Goal: Information Seeking & Learning: Learn about a topic

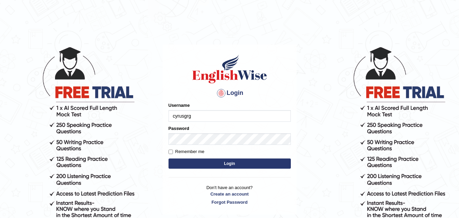
type input "cyrusgrg"
click at [186, 159] on button "Login" at bounding box center [229, 163] width 122 height 10
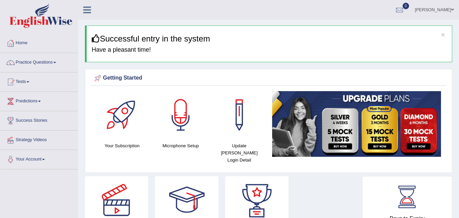
click at [246, 176] on div at bounding box center [257, 200] width 48 height 48
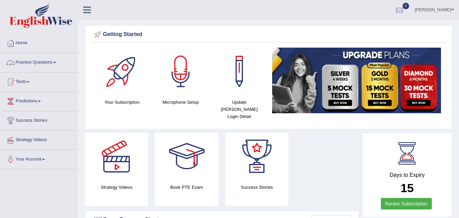
click at [49, 65] on link "Practice Questions" at bounding box center [38, 61] width 77 height 17
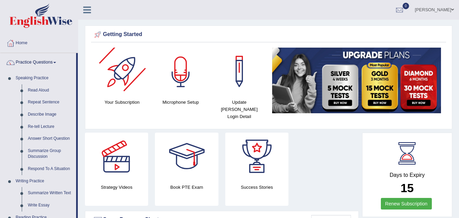
click at [185, 80] on div at bounding box center [181, 72] width 48 height 48
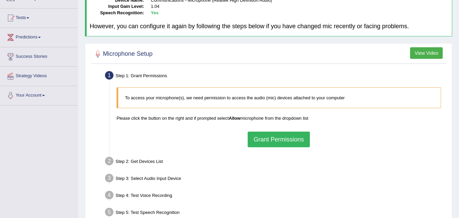
scroll to position [68, 0]
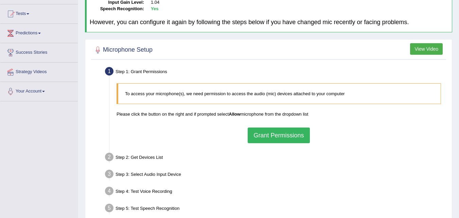
click at [252, 128] on button "Grant Permissions" at bounding box center [279, 135] width 62 height 16
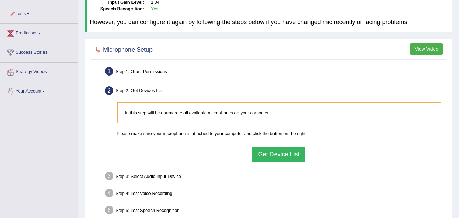
click at [269, 152] on button "Get Device List" at bounding box center [278, 154] width 53 height 16
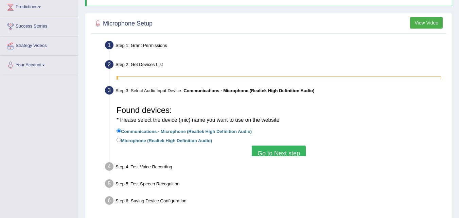
scroll to position [102, 0]
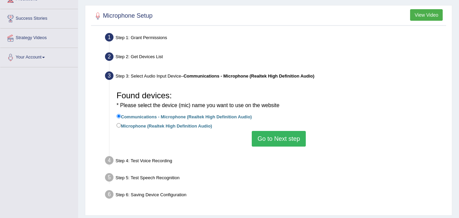
click at [275, 135] on button "Go to Next step" at bounding box center [279, 139] width 54 height 16
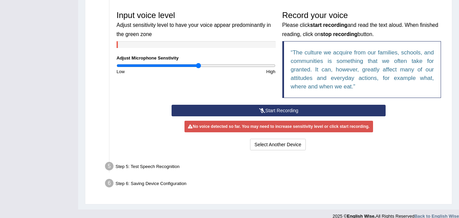
scroll to position [204, 0]
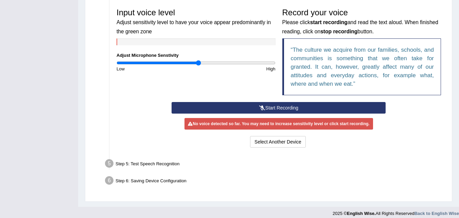
click at [268, 105] on button "Start Recording" at bounding box center [278, 108] width 214 height 12
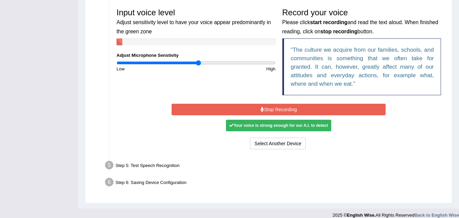
click at [268, 105] on button "Stop Recording" at bounding box center [278, 110] width 214 height 12
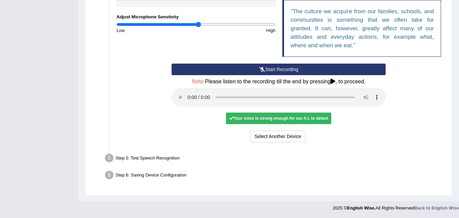
scroll to position [242, 0]
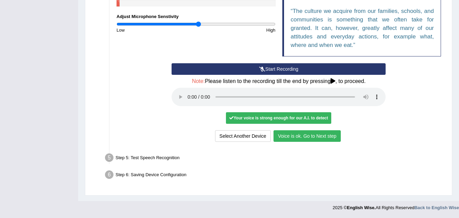
click at [305, 136] on button "Voice is ok. Go to Next step" at bounding box center [306, 136] width 67 height 12
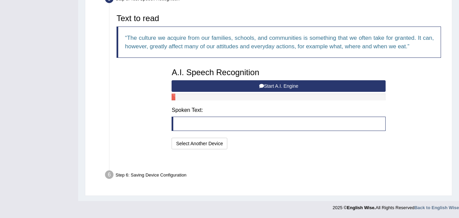
scroll to position [207, 0]
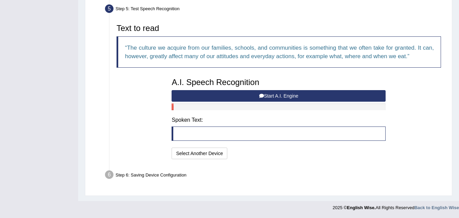
click at [296, 97] on button "Start A.I. Engine" at bounding box center [278, 96] width 214 height 12
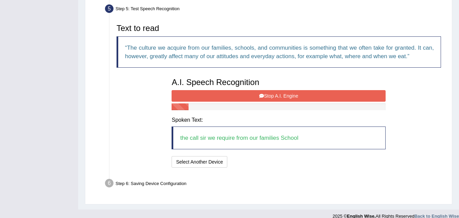
click at [311, 96] on button "Stop A.I. Engine" at bounding box center [278, 96] width 214 height 12
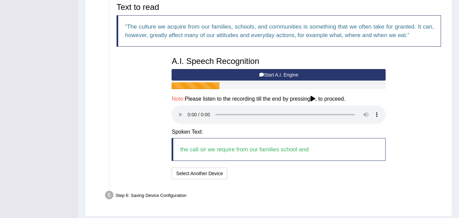
scroll to position [249, 0]
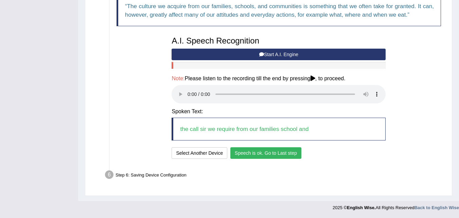
click at [260, 154] on button "Speech is ok. Go to Last step" at bounding box center [265, 153] width 71 height 12
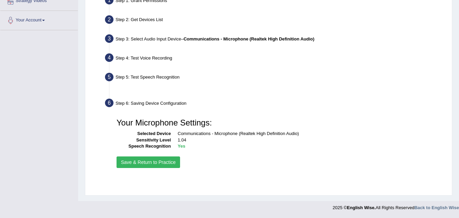
scroll to position [139, 0]
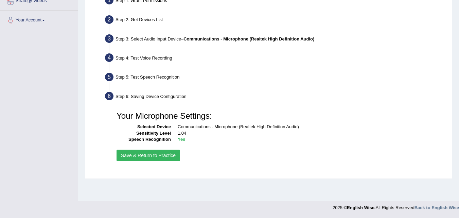
click at [146, 155] on button "Save & Return to Practice" at bounding box center [148, 155] width 64 height 12
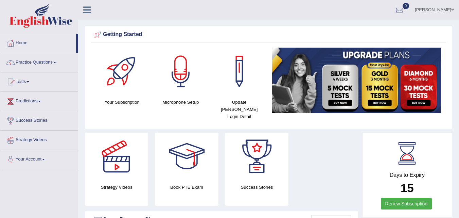
click at [57, 61] on link "Practice Questions" at bounding box center [38, 61] width 77 height 17
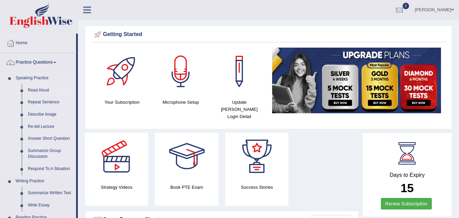
click at [42, 88] on link "Read Aloud" at bounding box center [50, 90] width 51 height 12
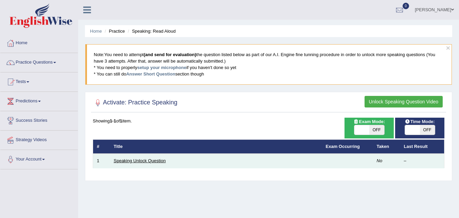
click at [127, 161] on link "Speaking Unlock Question" at bounding box center [140, 160] width 52 height 5
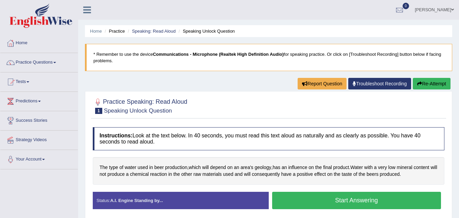
scroll to position [68, 0]
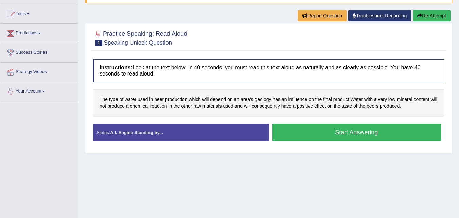
click at [318, 133] on button "Start Answering" at bounding box center [356, 132] width 169 height 17
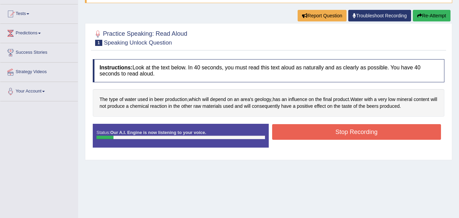
click at [331, 132] on button "Stop Recording" at bounding box center [356, 132] width 169 height 16
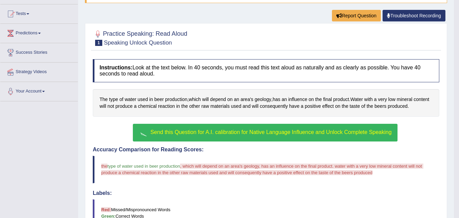
click at [227, 132] on span "Send this Question for A.I. calibration for Native Language Influence and Unloc…" at bounding box center [270, 132] width 241 height 6
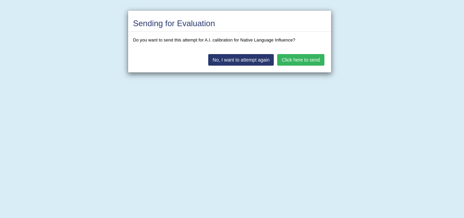
drag, startPoint x: 305, startPoint y: 61, endPoint x: 286, endPoint y: 77, distance: 24.1
click at [298, 65] on button "Click here to send" at bounding box center [300, 60] width 47 height 12
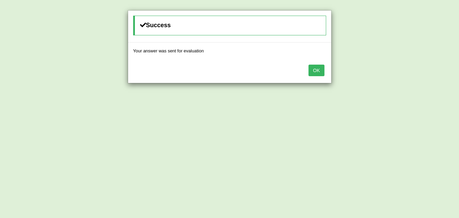
click at [314, 69] on button "OK" at bounding box center [316, 71] width 16 height 12
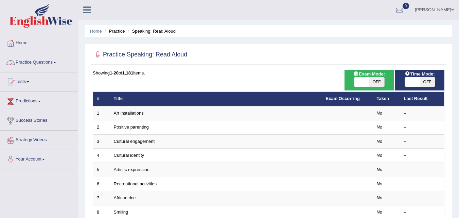
click at [35, 59] on link "Practice Questions" at bounding box center [38, 61] width 77 height 17
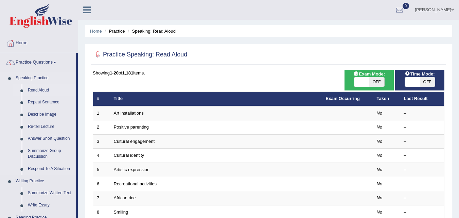
click at [41, 89] on link "Read Aloud" at bounding box center [50, 90] width 51 height 12
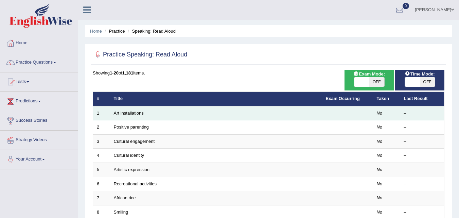
click at [133, 111] on link "Art installations" at bounding box center [129, 112] width 30 height 5
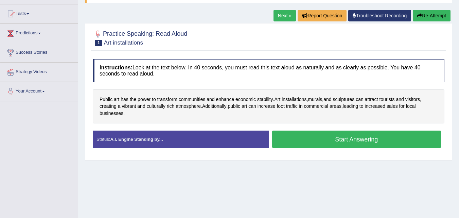
click at [324, 143] on button "Start Answering" at bounding box center [356, 138] width 169 height 17
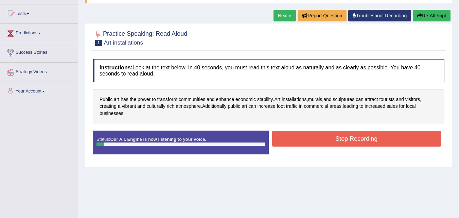
click at [323, 141] on button "Stop Recording" at bounding box center [356, 139] width 169 height 16
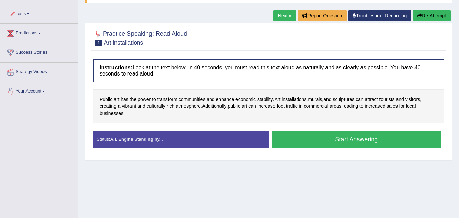
click at [307, 137] on button "Start Answering" at bounding box center [356, 138] width 169 height 17
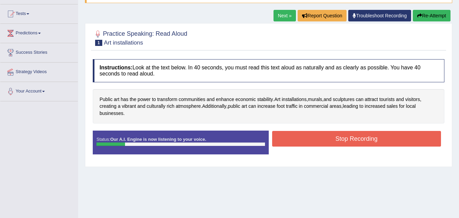
click at [307, 137] on button "Stop Recording" at bounding box center [356, 139] width 169 height 16
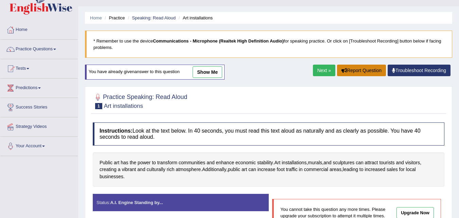
scroll to position [9, 0]
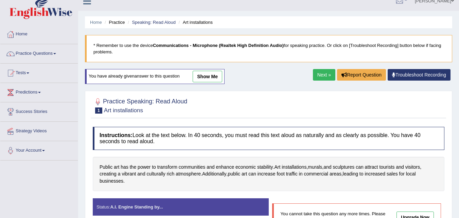
click at [210, 81] on link "show me" at bounding box center [208, 77] width 30 height 12
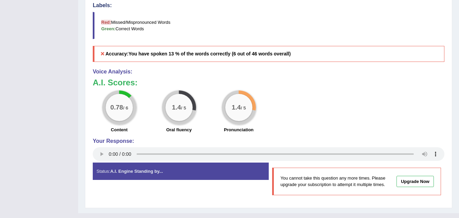
scroll to position [258, 0]
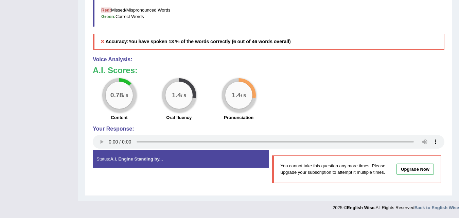
click at [443, 109] on div "0.78 / 6 Content 1.4 / 5 Oral fluency 1.4 / 5 Pronunciation" at bounding box center [268, 100] width 358 height 44
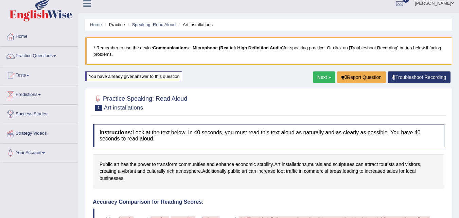
scroll to position [0, 0]
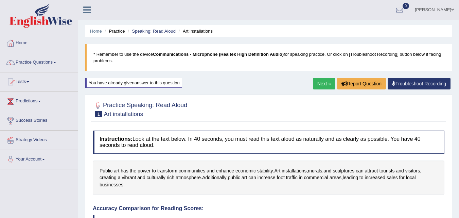
click at [319, 85] on link "Next »" at bounding box center [324, 84] width 22 height 12
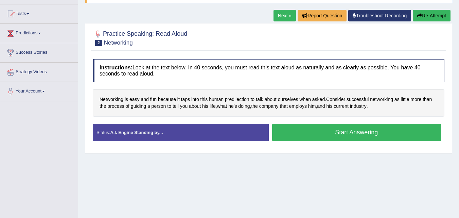
click at [314, 131] on button "Start Answering" at bounding box center [356, 132] width 169 height 17
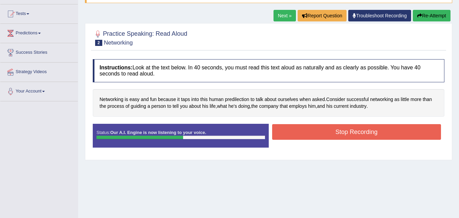
click at [314, 131] on button "Stop Recording" at bounding box center [356, 132] width 169 height 16
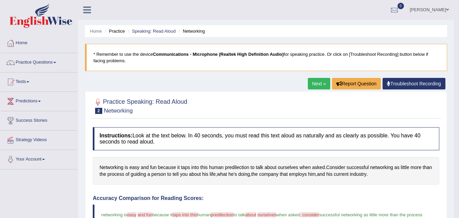
click at [312, 80] on link "Next »" at bounding box center [319, 84] width 22 height 12
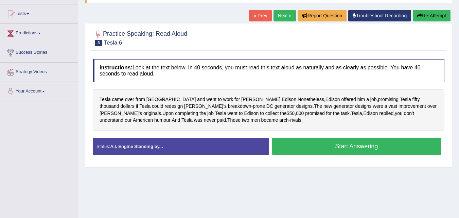
scroll to position [68, 0]
click at [306, 145] on button "Start Answering" at bounding box center [356, 146] width 169 height 17
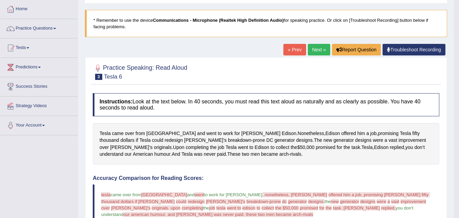
scroll to position [0, 0]
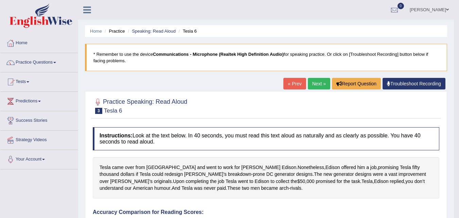
click at [318, 82] on link "Next »" at bounding box center [319, 84] width 22 height 12
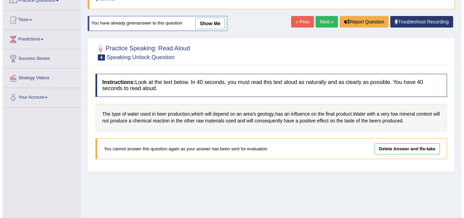
scroll to position [68, 0]
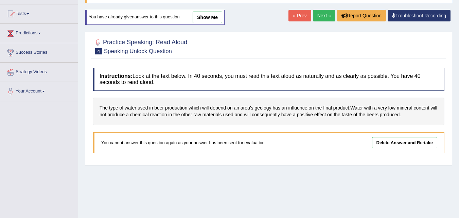
click at [418, 141] on link "Delete Answer and Re-take" at bounding box center [404, 142] width 65 height 11
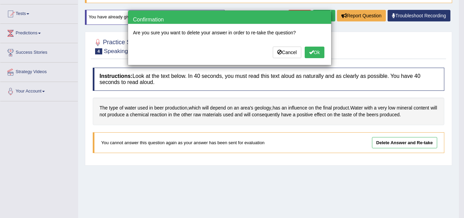
click at [309, 52] on span at bounding box center [311, 52] width 5 height 5
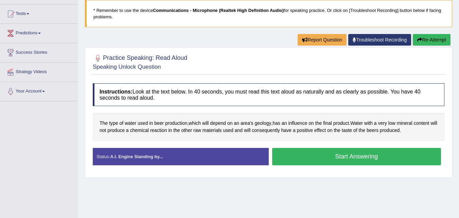
click at [301, 151] on button "Start Answering" at bounding box center [356, 156] width 169 height 17
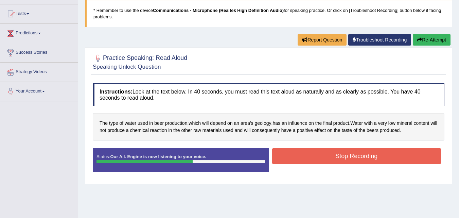
click at [305, 154] on button "Stop Recording" at bounding box center [356, 156] width 169 height 16
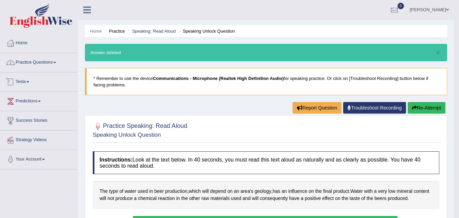
click at [45, 65] on link "Practice Questions" at bounding box center [38, 61] width 77 height 17
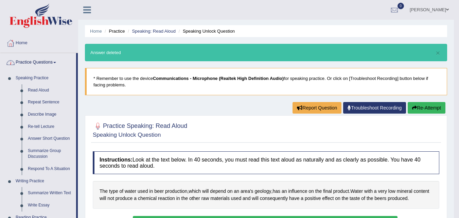
click at [50, 64] on link "Practice Questions" at bounding box center [38, 61] width 76 height 17
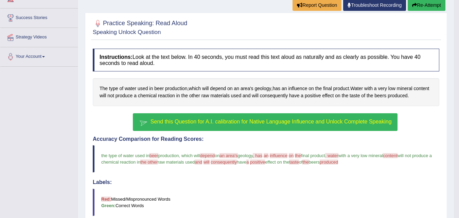
scroll to position [102, 0]
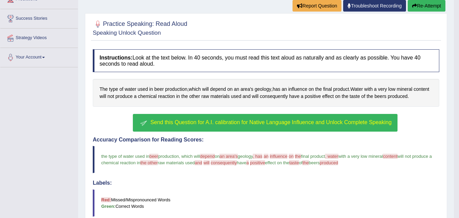
click at [433, 7] on button "Re-Attempt" at bounding box center [426, 6] width 38 height 12
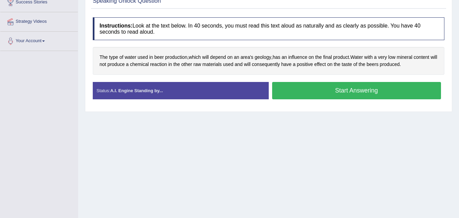
scroll to position [102, 0]
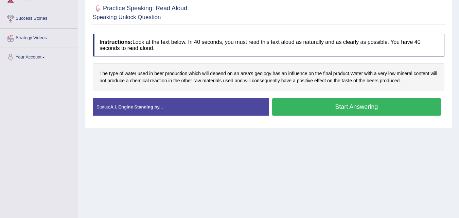
click at [392, 109] on button "Start Answering" at bounding box center [356, 106] width 169 height 17
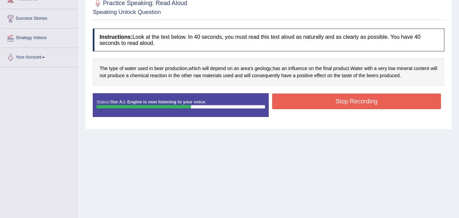
click at [389, 102] on button "Stop Recording" at bounding box center [356, 101] width 169 height 16
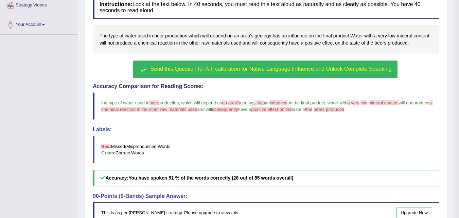
scroll to position [0, 0]
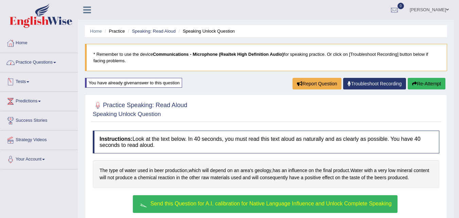
click at [47, 65] on link "Practice Questions" at bounding box center [38, 61] width 77 height 17
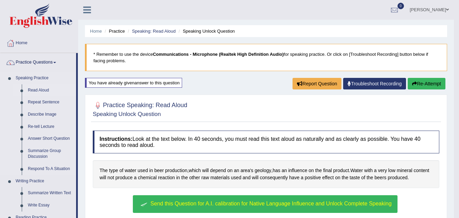
click at [50, 89] on link "Read Aloud" at bounding box center [50, 90] width 51 height 12
